Goal: Transaction & Acquisition: Purchase product/service

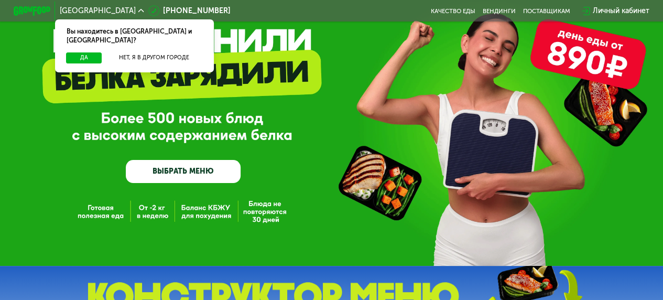
scroll to position [52, 0]
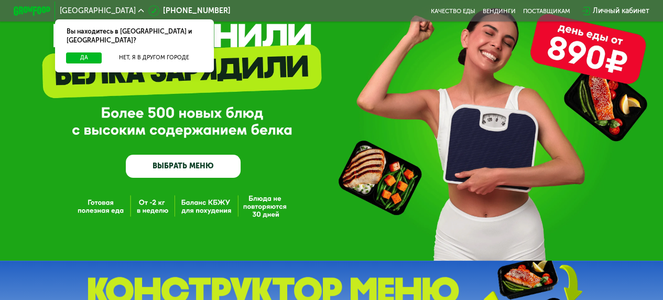
click at [198, 171] on link "ВЫБРАТЬ МЕНЮ" at bounding box center [183, 166] width 115 height 23
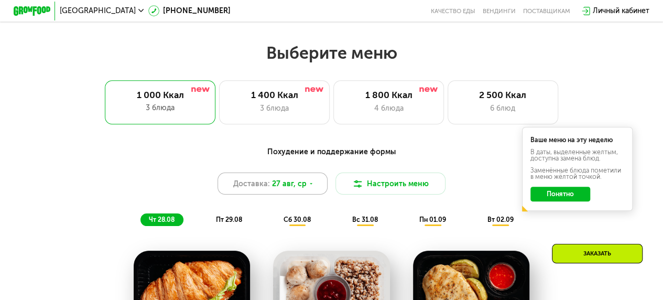
scroll to position [406, 0]
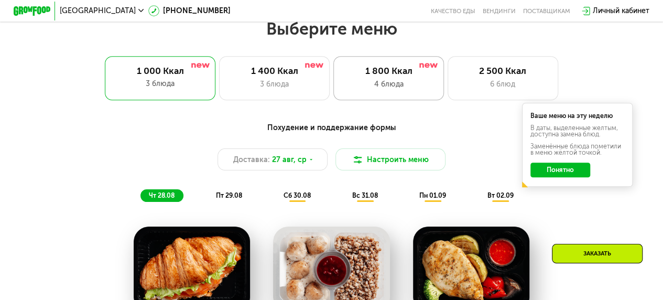
click at [448, 81] on div "1 800 Ккал 4 блюда" at bounding box center [503, 78] width 111 height 44
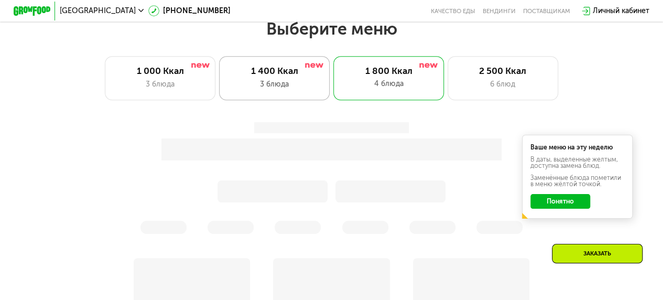
click at [314, 89] on div "3 блюда" at bounding box center [274, 84] width 91 height 11
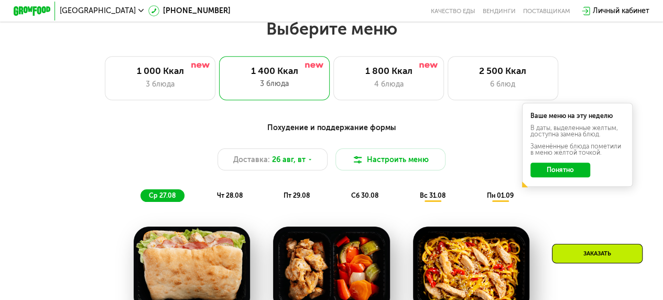
click at [578, 173] on button "Понятно" at bounding box center [560, 170] width 59 height 15
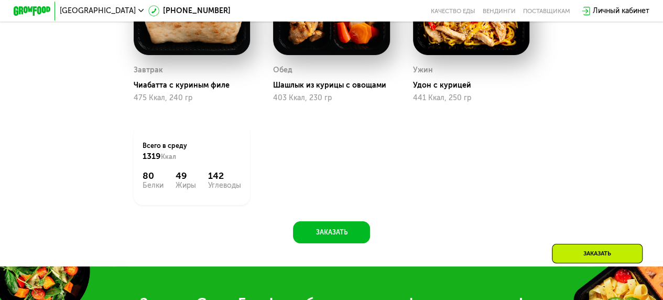
scroll to position [511, 0]
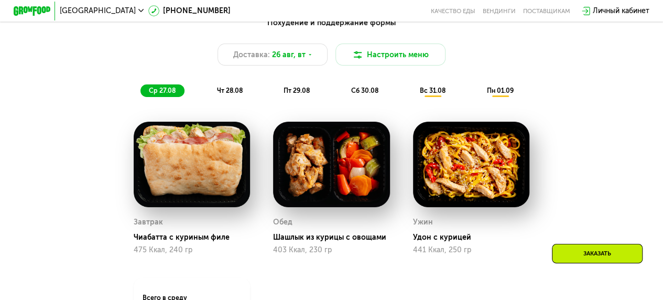
click at [430, 94] on span "вс 31.08" at bounding box center [433, 91] width 26 height 8
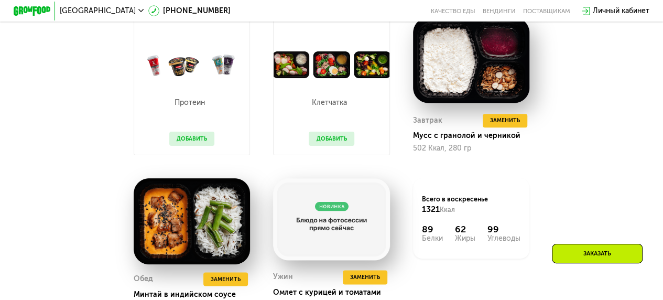
scroll to position [563, 0]
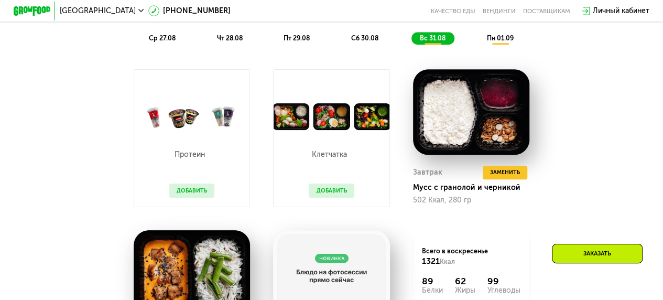
click at [209, 45] on div "ср 27.08" at bounding box center [230, 38] width 43 height 13
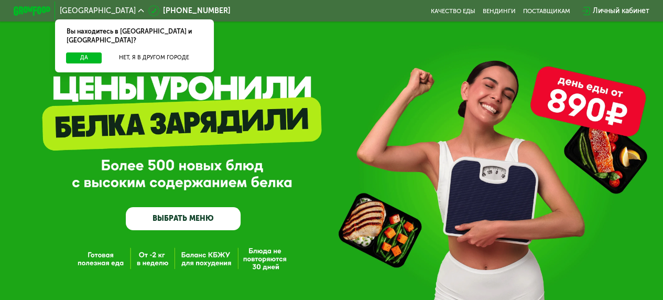
click at [219, 219] on link "ВЫБРАТЬ МЕНЮ" at bounding box center [183, 218] width 115 height 23
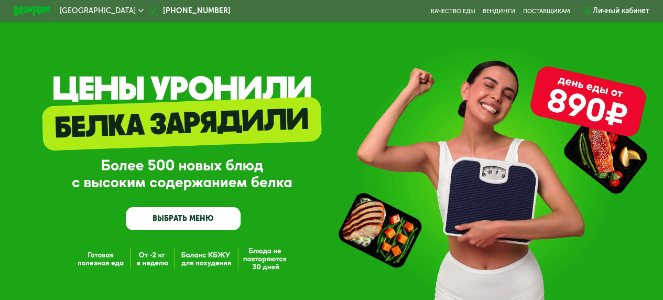
click at [195, 224] on link "ВЫБРАТЬ МЕНЮ" at bounding box center [183, 218] width 115 height 23
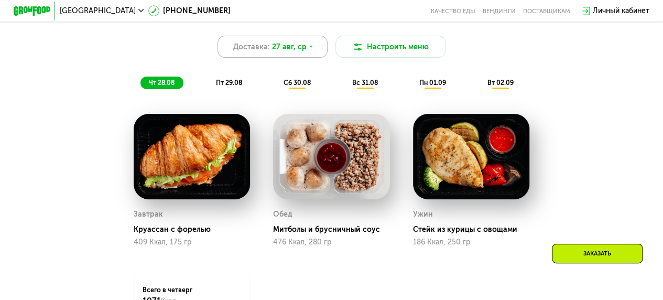
scroll to position [458, 0]
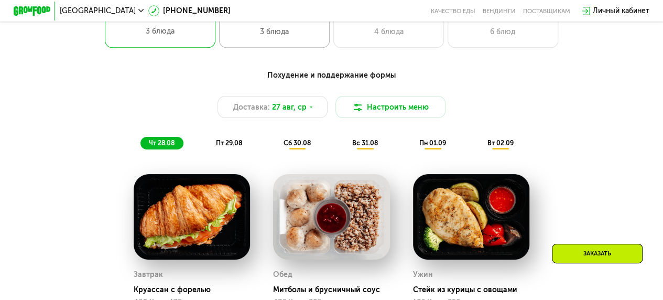
click at [333, 28] on div "1 400 Ккал 3 блюда" at bounding box center [388, 26] width 111 height 44
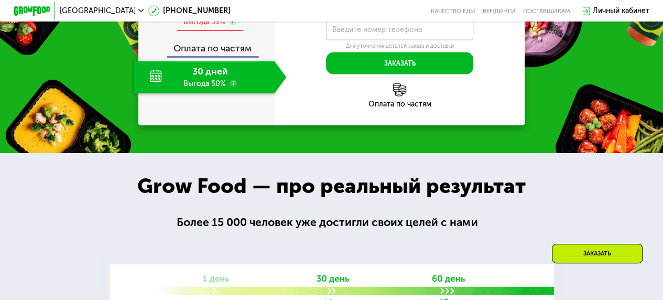
scroll to position [930, 0]
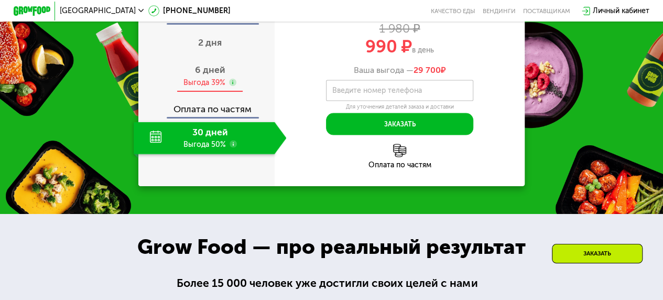
click at [208, 75] on span "6 дней" at bounding box center [210, 70] width 30 height 12
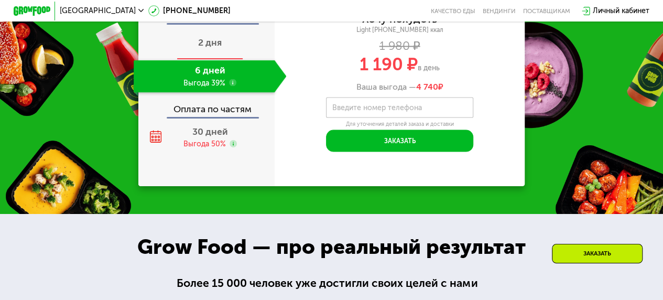
click at [199, 60] on div "2 дня" at bounding box center [210, 44] width 153 height 32
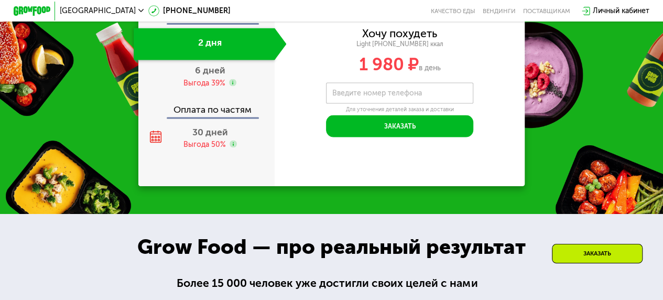
click at [212, 117] on div "Оплата по частям" at bounding box center [206, 106] width 135 height 21
click at [207, 88] on div "Выгода 39%" at bounding box center [204, 83] width 42 height 10
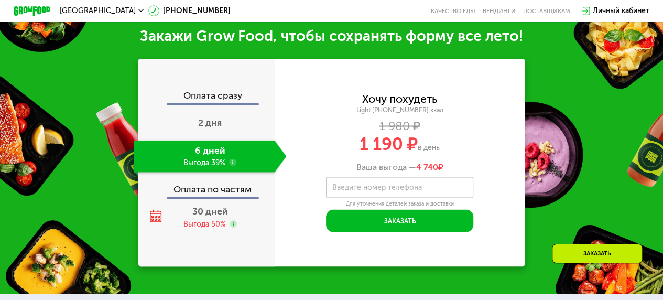
click at [217, 257] on div "Оплата сразу 2 дня 6 дней Выгода 39% Оплата по частям 30 дней Выгода 50%" at bounding box center [206, 162] width 136 height 207
click at [210, 217] on span "30 дней" at bounding box center [210, 212] width 36 height 12
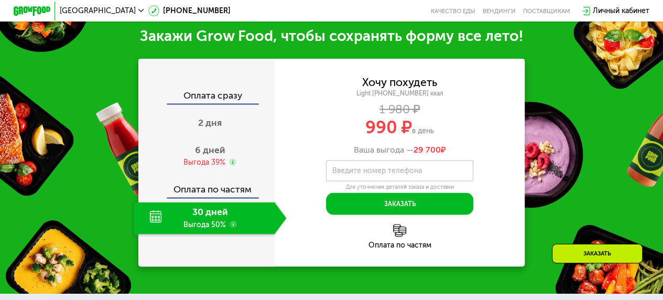
drag, startPoint x: 436, startPoint y: 158, endPoint x: 467, endPoint y: 158, distance: 30.4
click at [467, 154] on div "Ваша выгода — 29 700 ₽" at bounding box center [400, 149] width 251 height 10
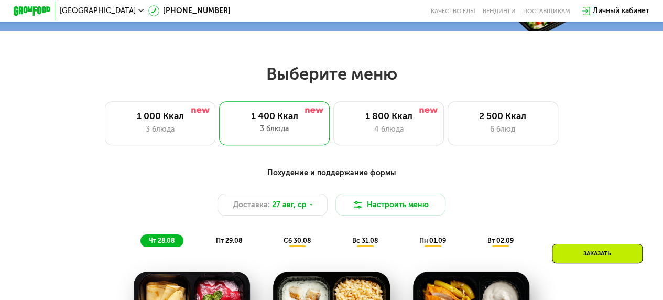
scroll to position [353, 0]
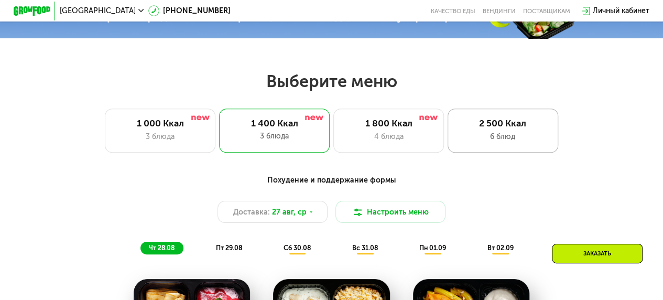
click at [505, 122] on div "2 500 Ккал" at bounding box center [502, 123] width 91 height 11
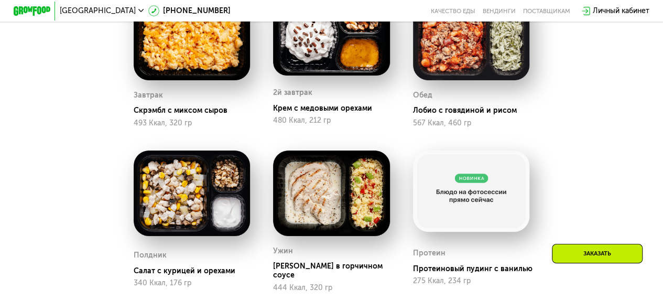
scroll to position [668, 0]
